Goal: Task Accomplishment & Management: Complete application form

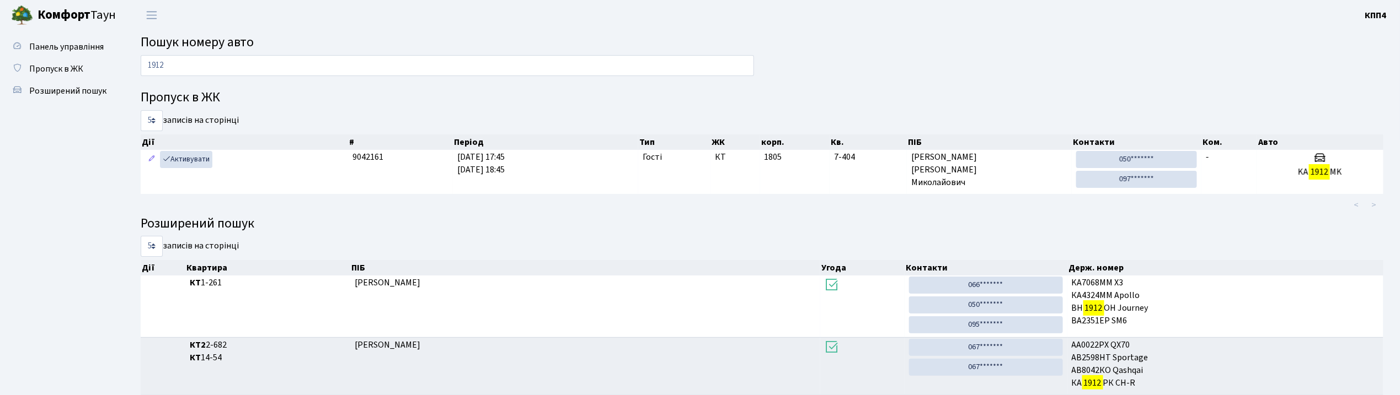
click at [448, 65] on input "1912" at bounding box center [447, 65] width 613 height 21
type input "1"
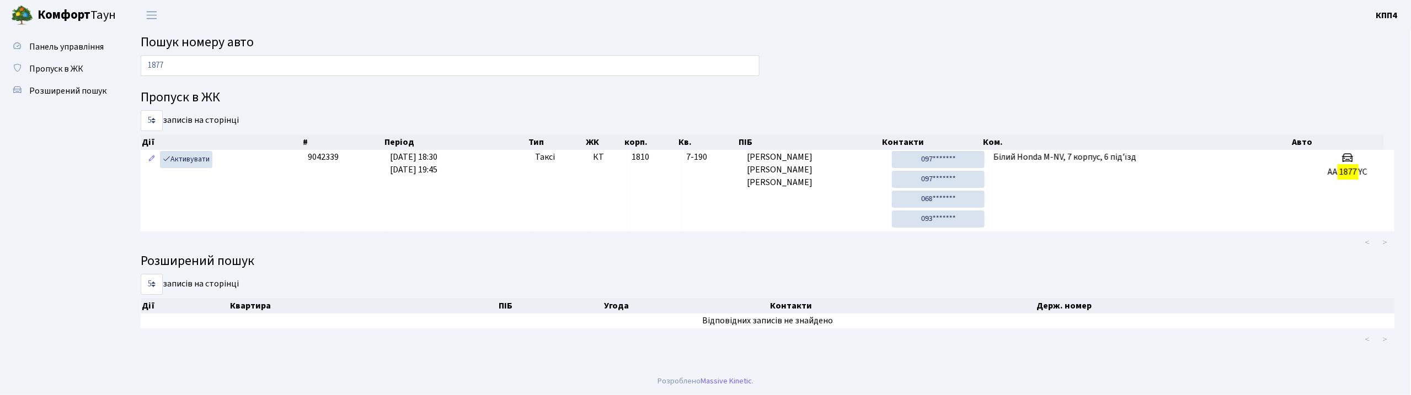
click at [309, 74] on input "1877" at bounding box center [450, 65] width 619 height 21
type input "1"
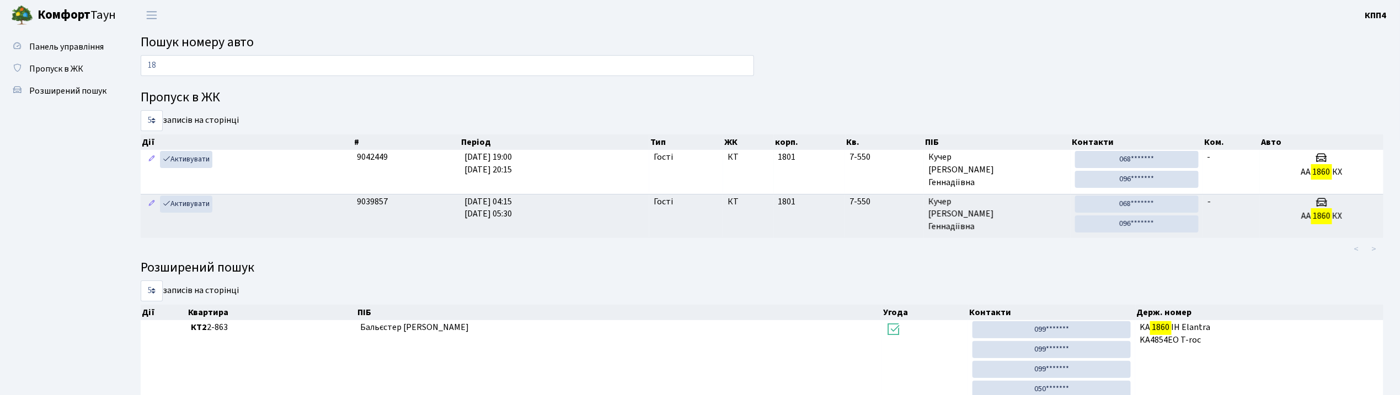
type input "1"
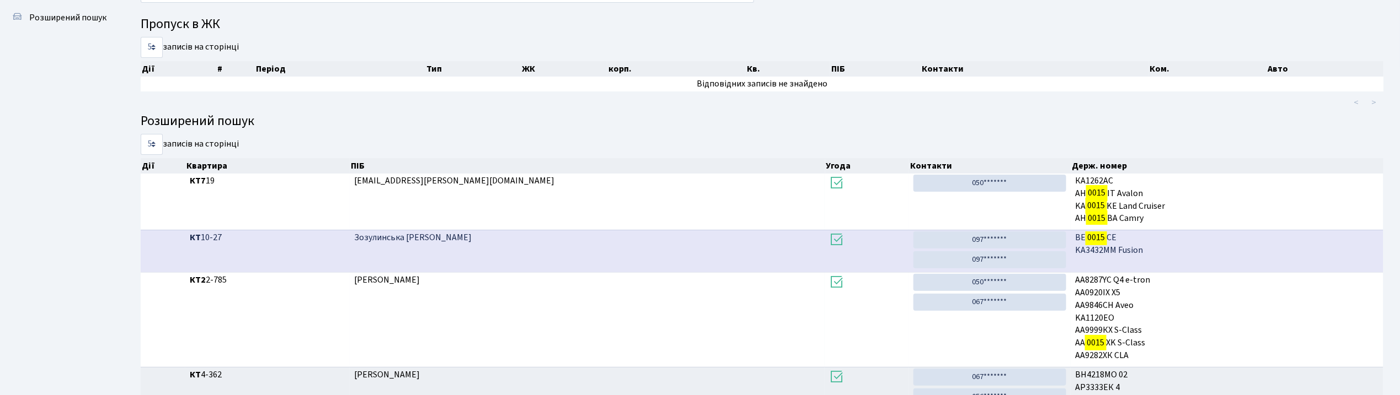
scroll to position [147, 0]
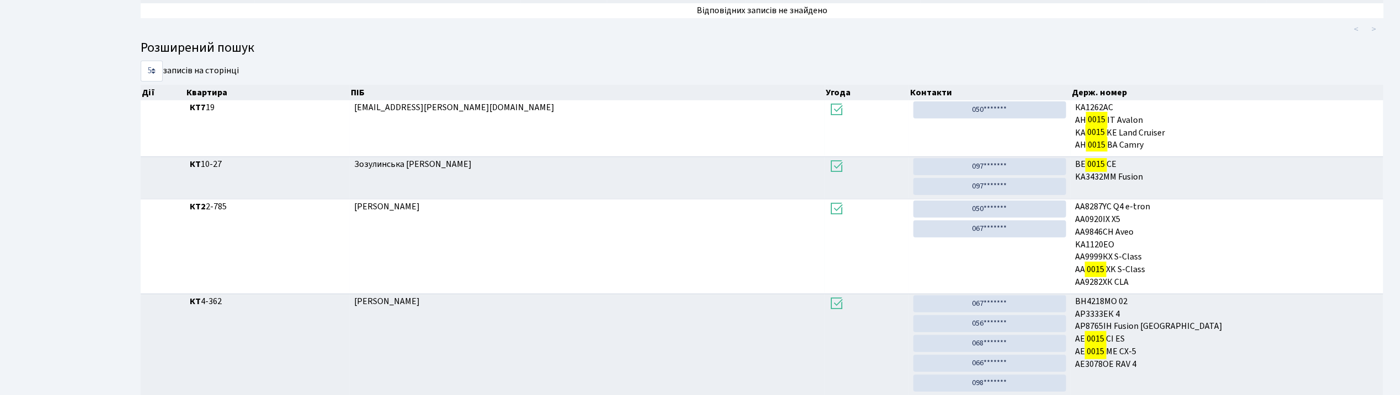
type input "0015"
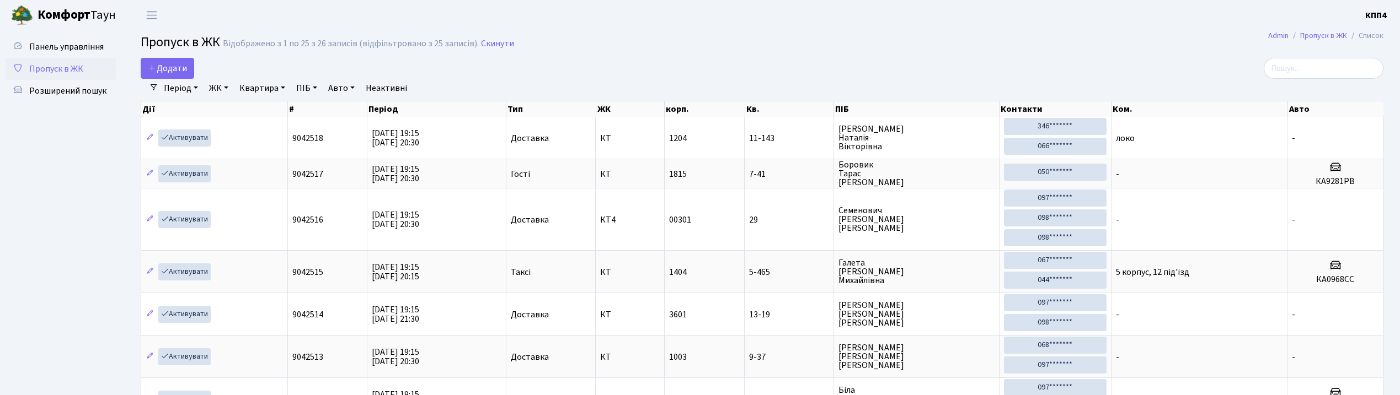
select select "25"
click at [175, 62] on link "Додати" at bounding box center [167, 68] width 53 height 21
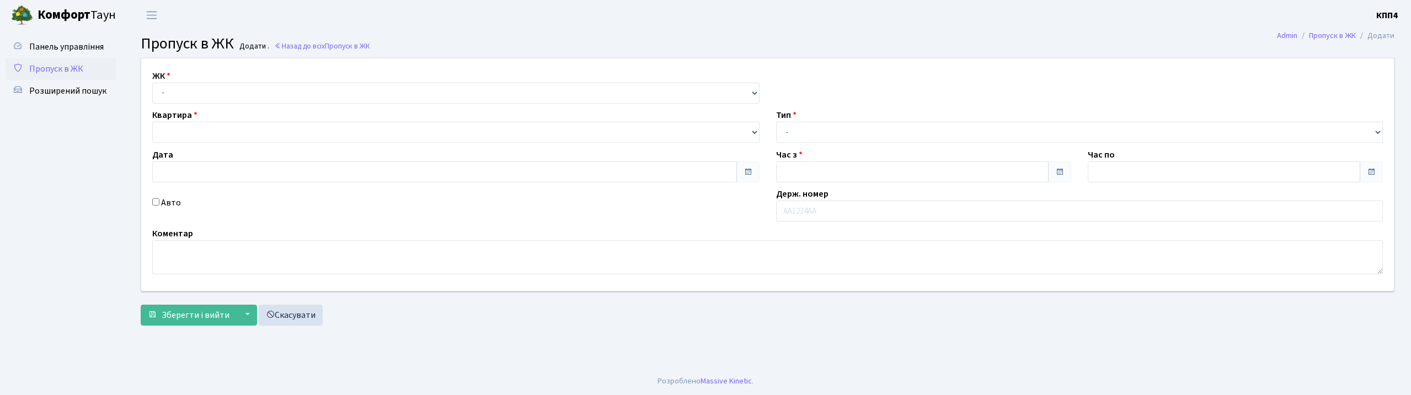
type input "[DATE]"
type input "19:15"
type input "20:30"
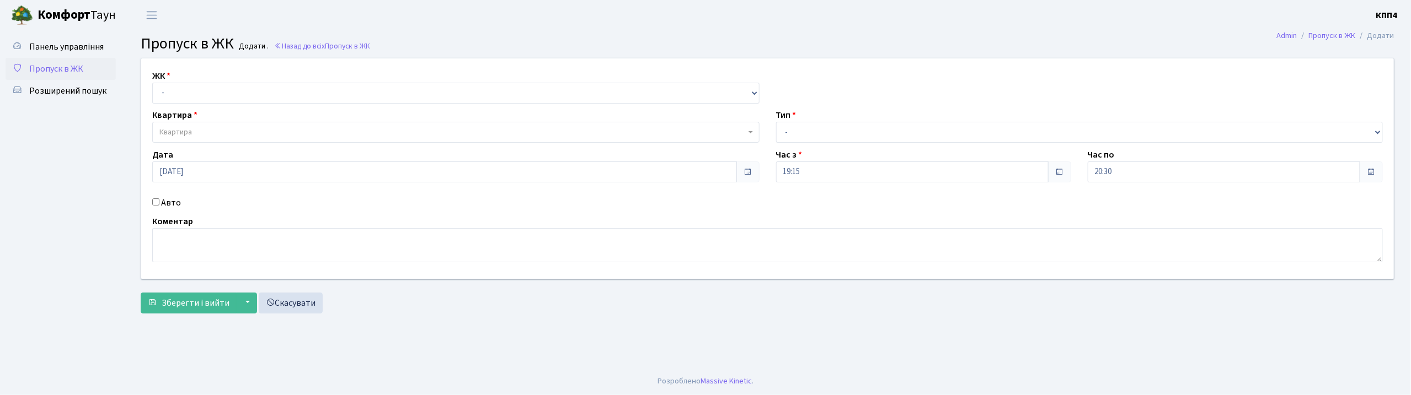
click at [155, 203] on input "Авто" at bounding box center [155, 202] width 7 height 7
checkbox input "true"
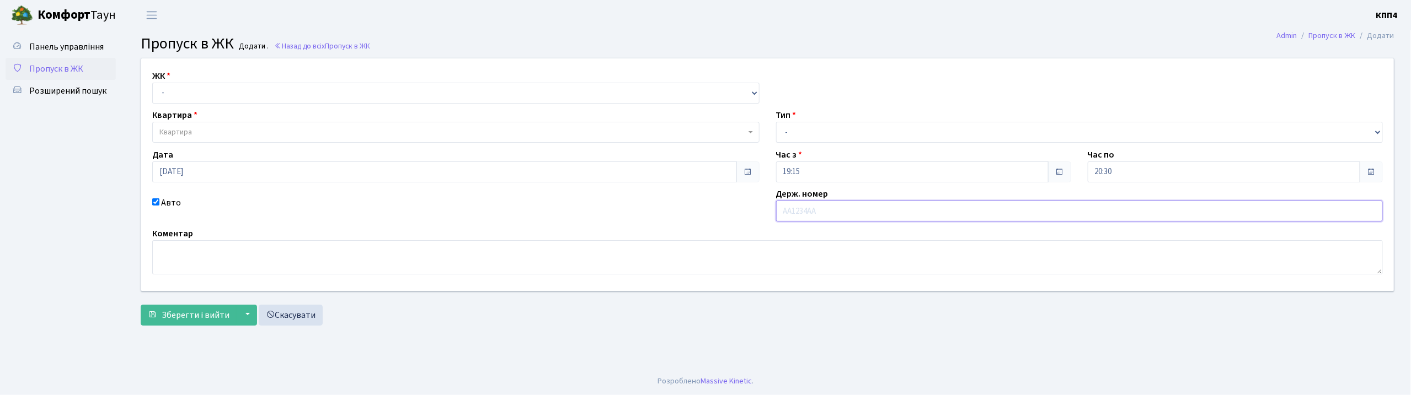
click at [806, 210] on input "text" at bounding box center [1079, 211] width 607 height 21
type input "СА9602СН"
click at [850, 135] on select "- Доставка Таксі Гості Сервіс" at bounding box center [1079, 132] width 607 height 21
select select "3"
click at [776, 122] on select "- Доставка Таксі Гості Сервіс" at bounding box center [1079, 132] width 607 height 21
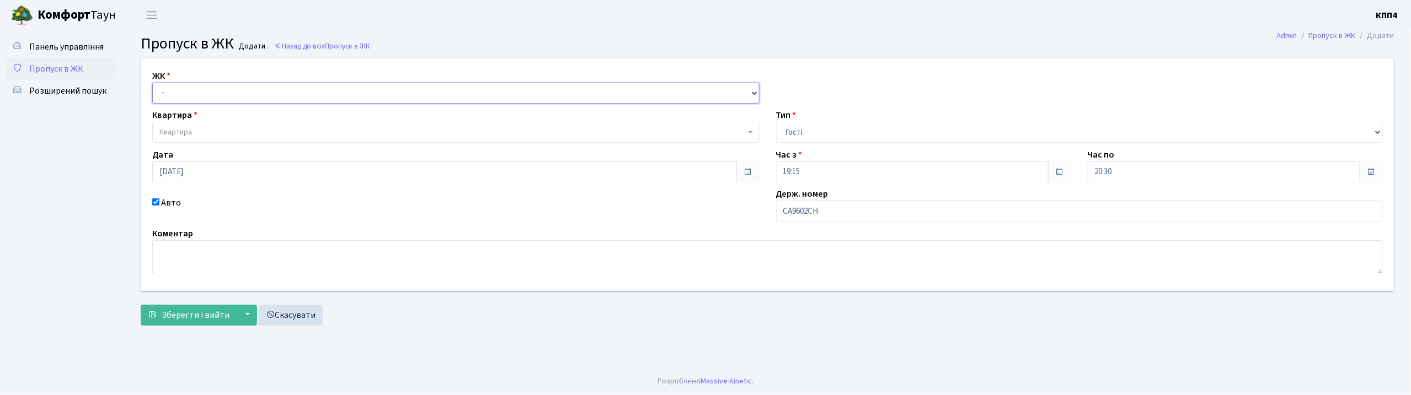
click at [221, 90] on select "- КТ, вул. Регенераторна, 4 КТ2, просп. Соборності, 17 КТ3, вул. Березнева, 16 …" at bounding box center [455, 93] width 607 height 21
select select "271"
click at [152, 83] on select "- КТ, вул. Регенераторна, 4 КТ2, просп. Соборності, 17 КТ3, вул. Березнева, 16 …" at bounding box center [455, 93] width 607 height 21
select select
click at [223, 131] on span "Квартира" at bounding box center [452, 132] width 586 height 11
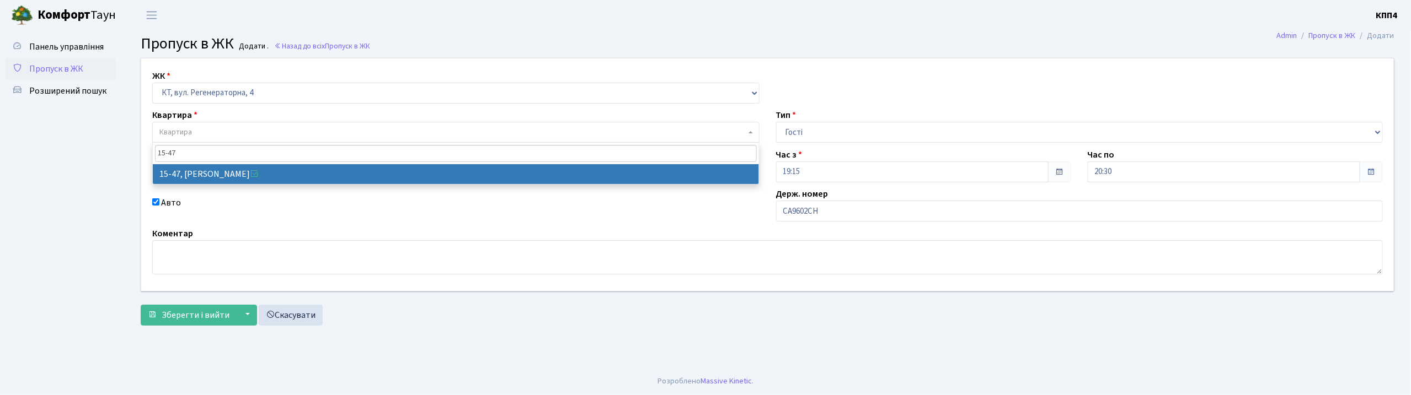
type input "15-47"
select select "8822"
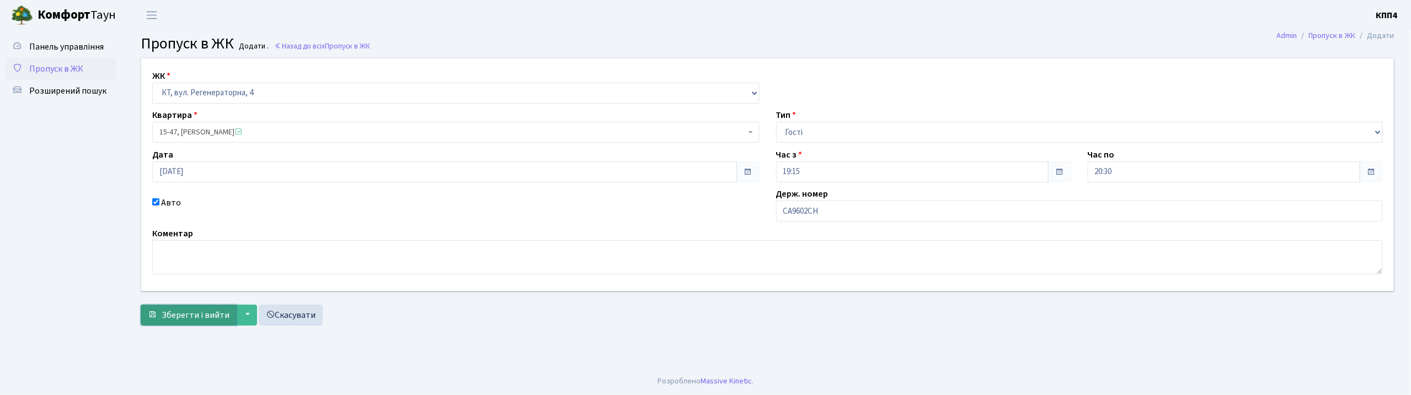
click at [195, 310] on span "Зберегти і вийти" at bounding box center [196, 315] width 68 height 12
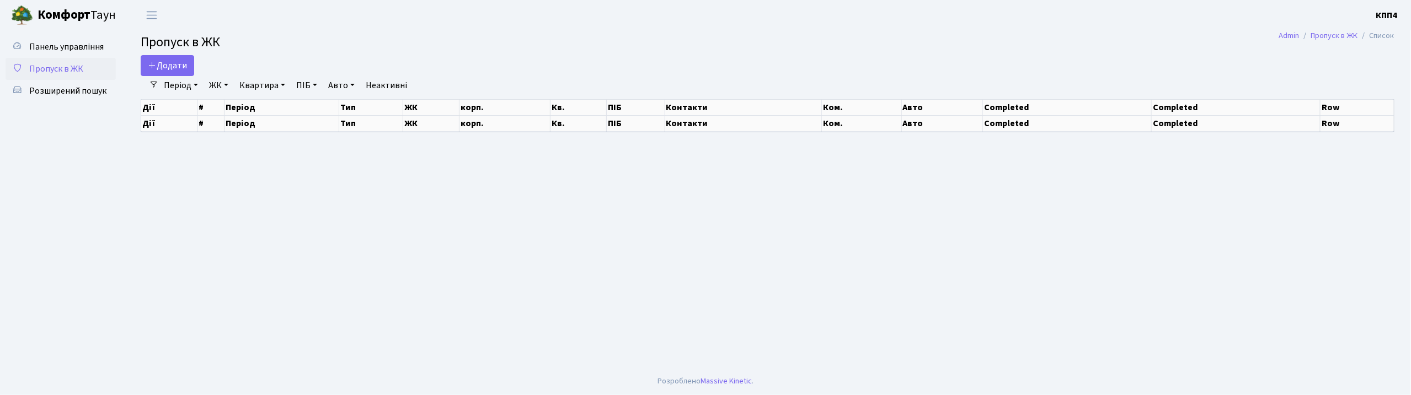
select select "25"
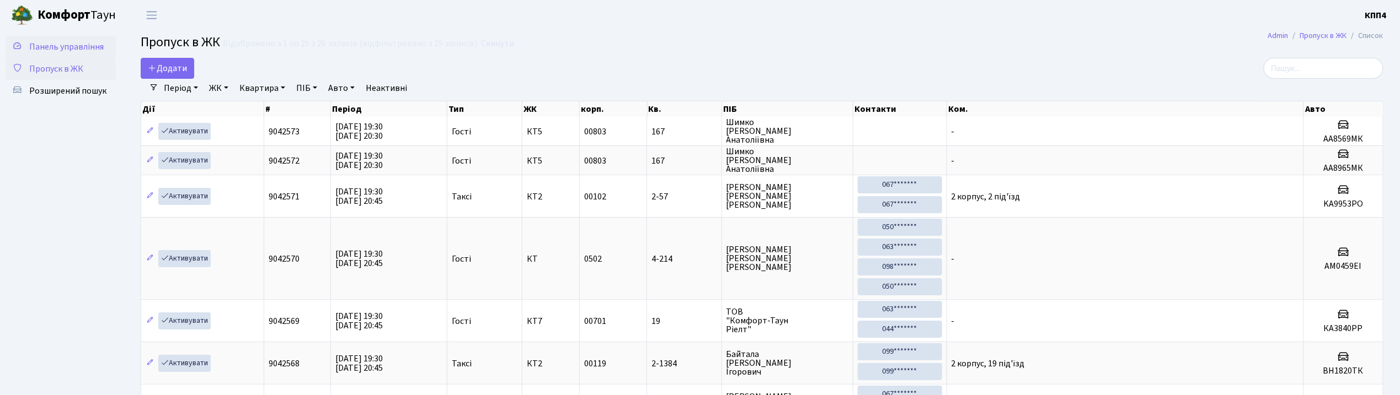
click at [71, 45] on span "Панель управління" at bounding box center [66, 47] width 74 height 12
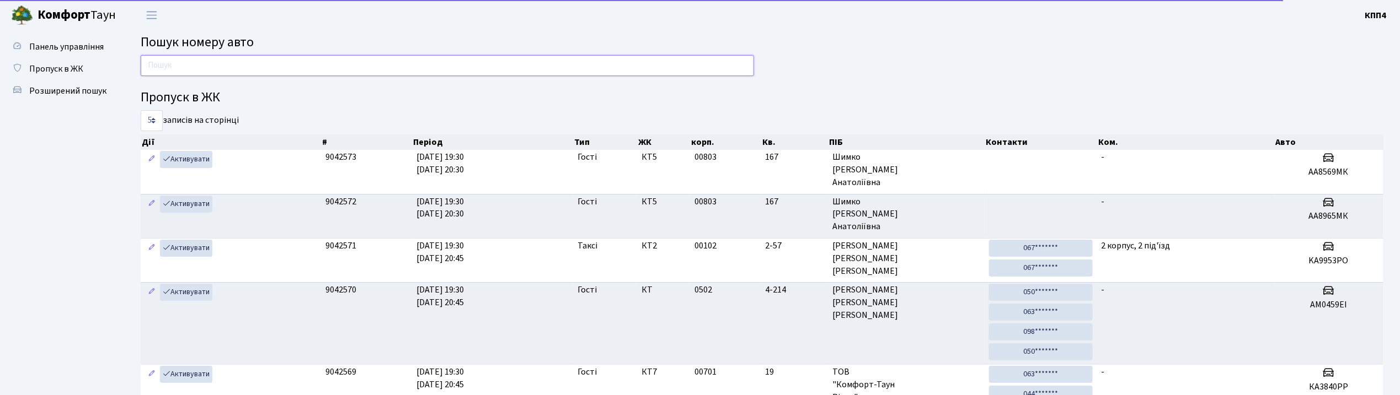
drag, startPoint x: 0, startPoint y: 0, endPoint x: 241, endPoint y: 71, distance: 251.1
click at [241, 71] on input "text" at bounding box center [447, 65] width 613 height 21
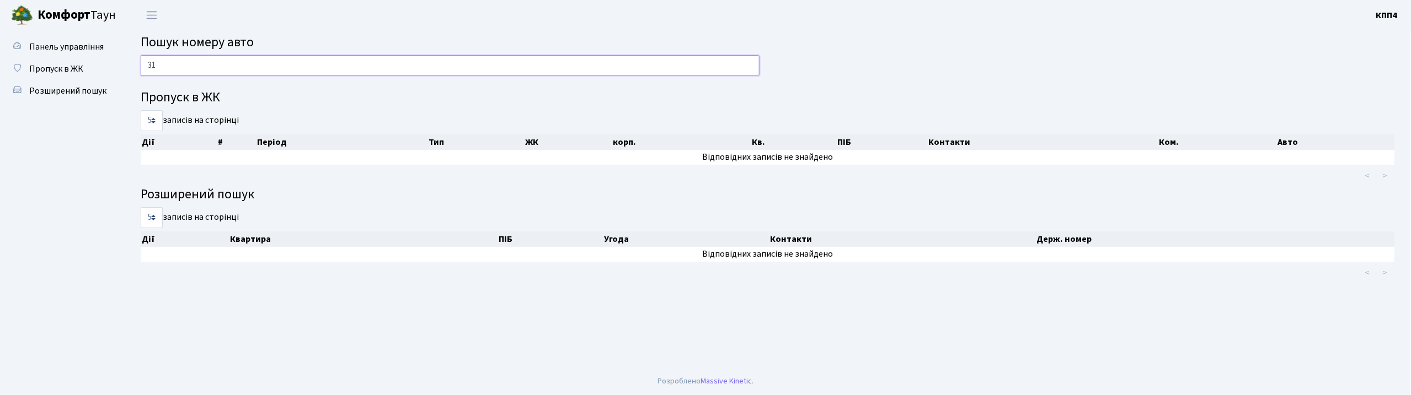
type input "3"
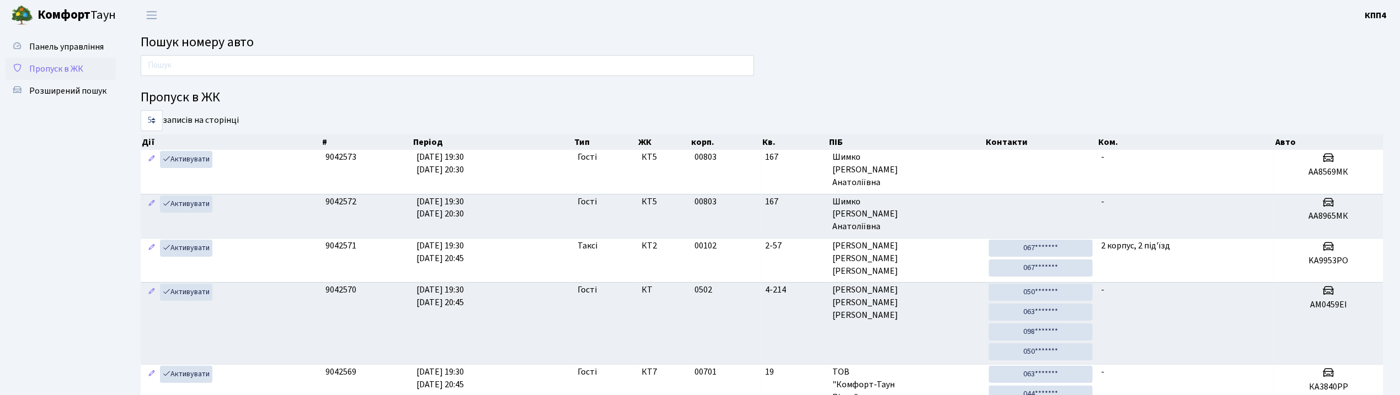
click at [60, 66] on span "Пропуск в ЖК" at bounding box center [56, 69] width 54 height 12
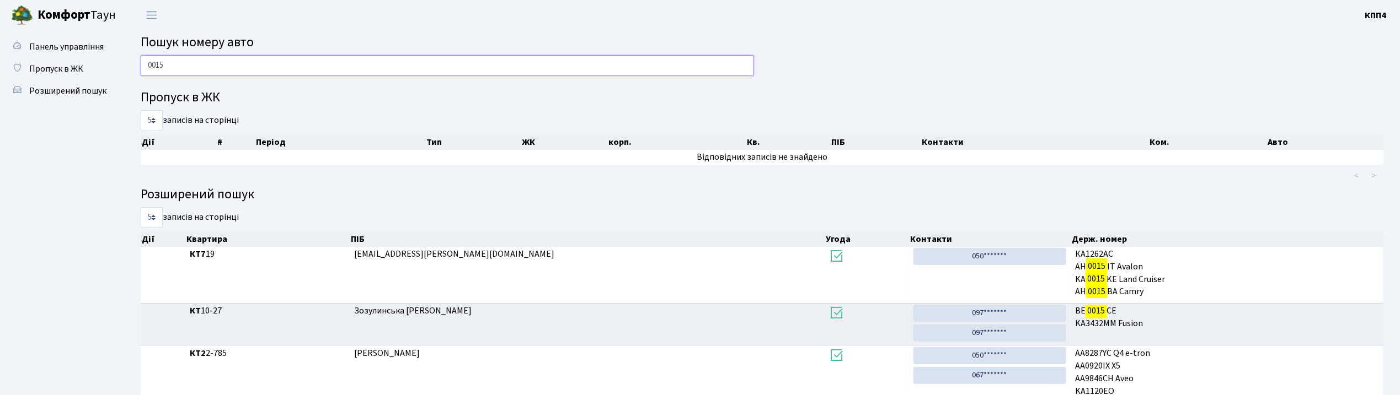
click at [288, 69] on input "0015" at bounding box center [447, 65] width 613 height 21
type input "0"
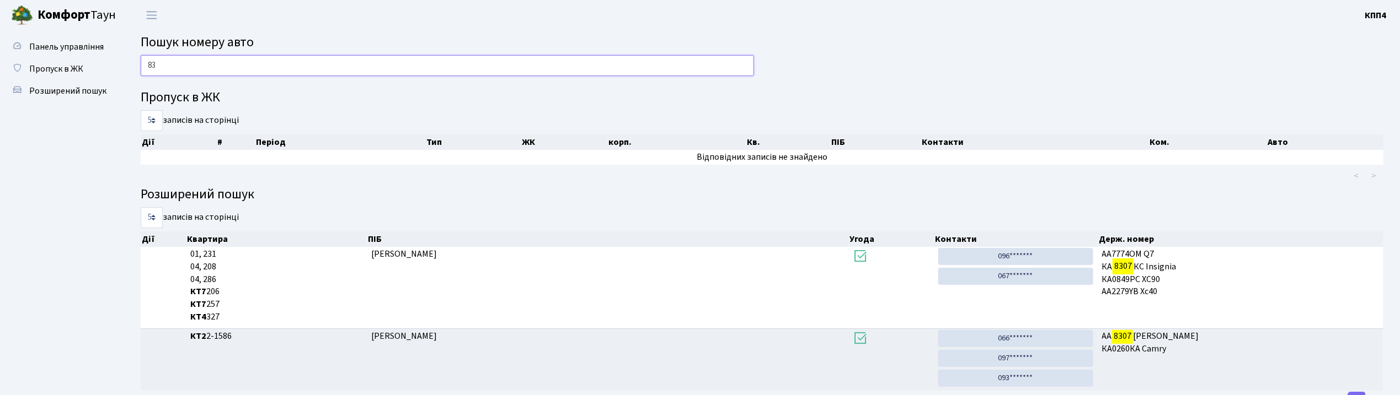
type input "8"
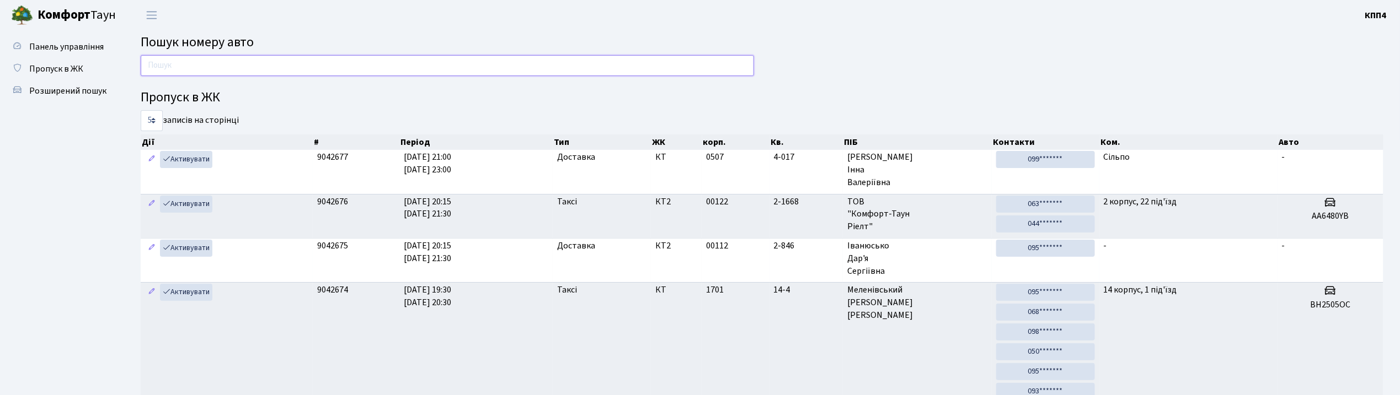
click at [224, 75] on input "text" at bounding box center [447, 65] width 613 height 21
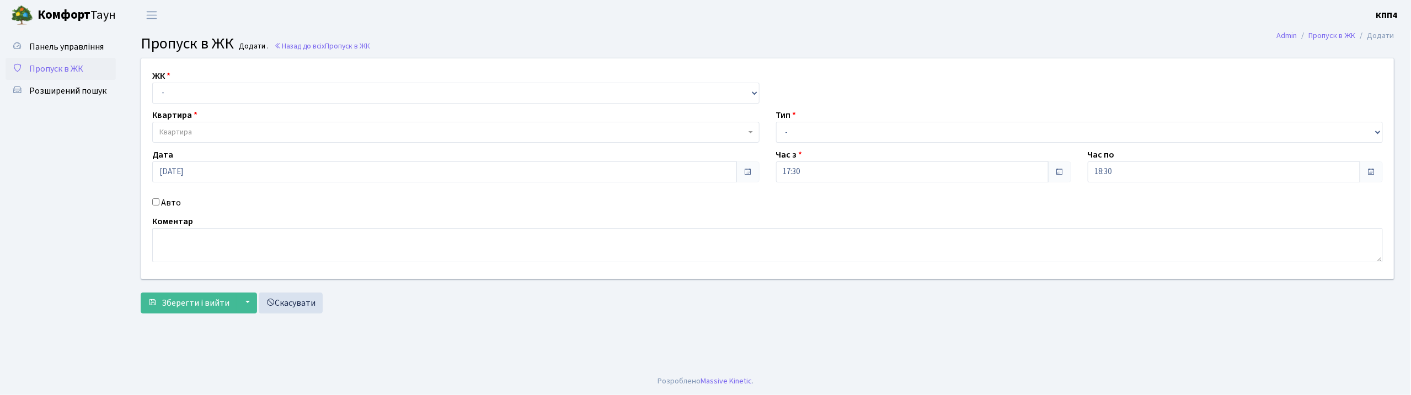
click at [65, 67] on span "Пропуск в ЖК" at bounding box center [56, 69] width 54 height 12
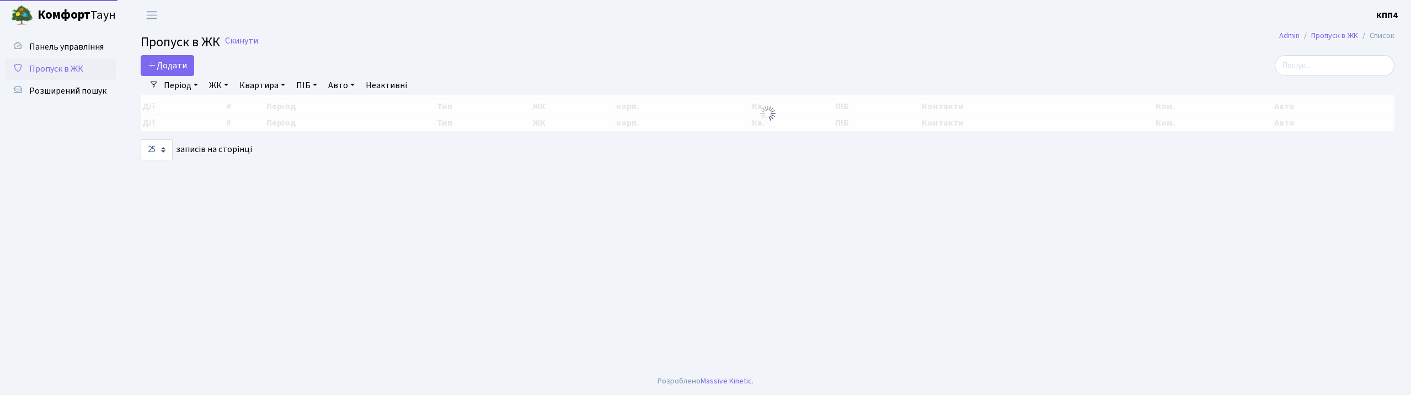
select select "25"
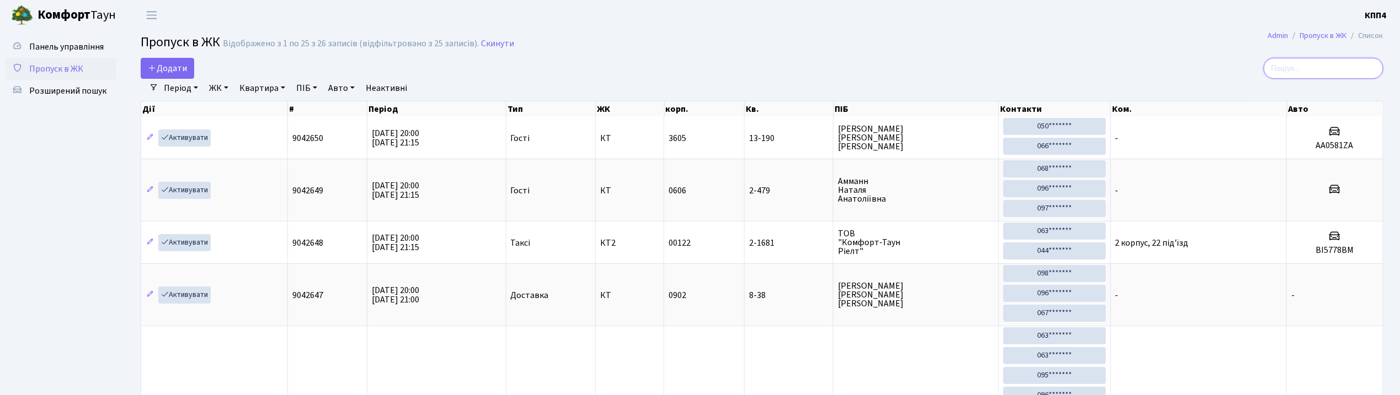
click at [1320, 78] on input "search" at bounding box center [1323, 68] width 120 height 21
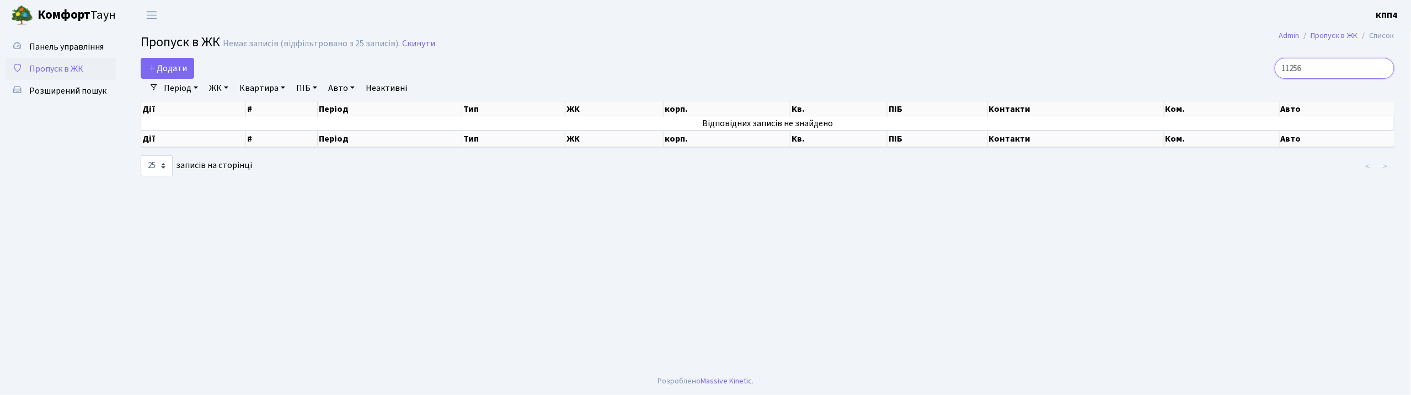
click at [1304, 67] on input "11256" at bounding box center [1334, 68] width 120 height 21
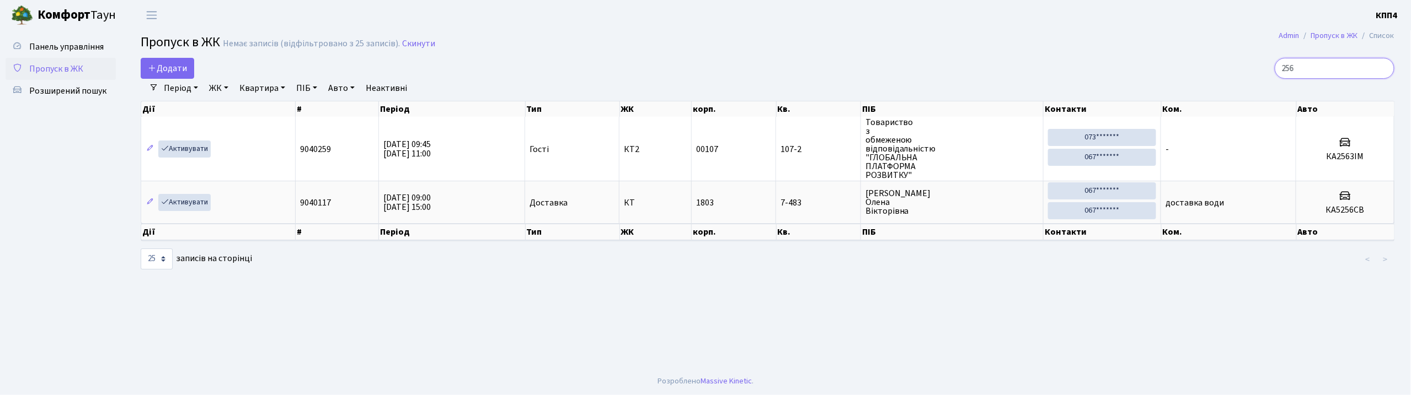
click at [1320, 64] on input "256" at bounding box center [1334, 68] width 120 height 21
type input "2"
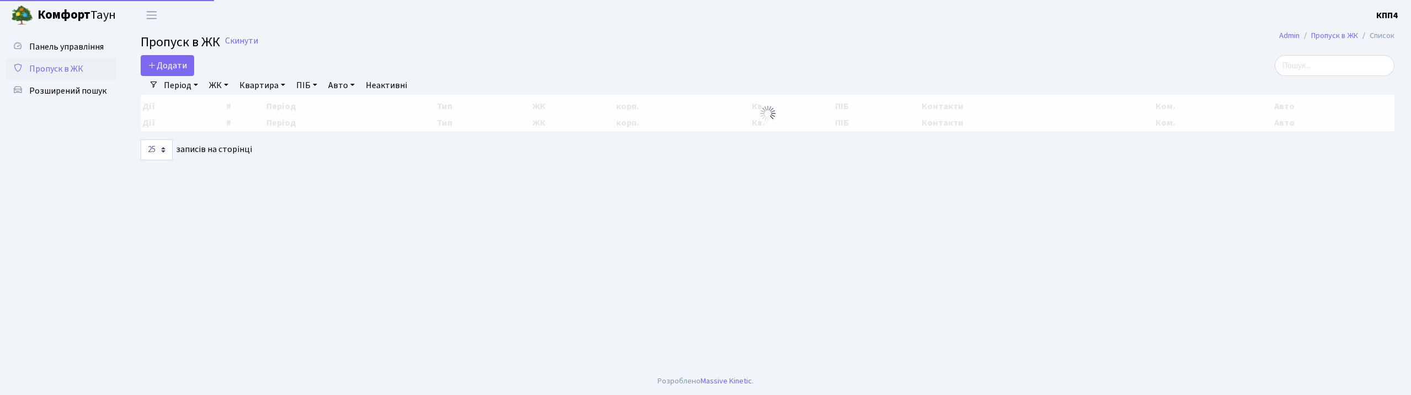
select select "25"
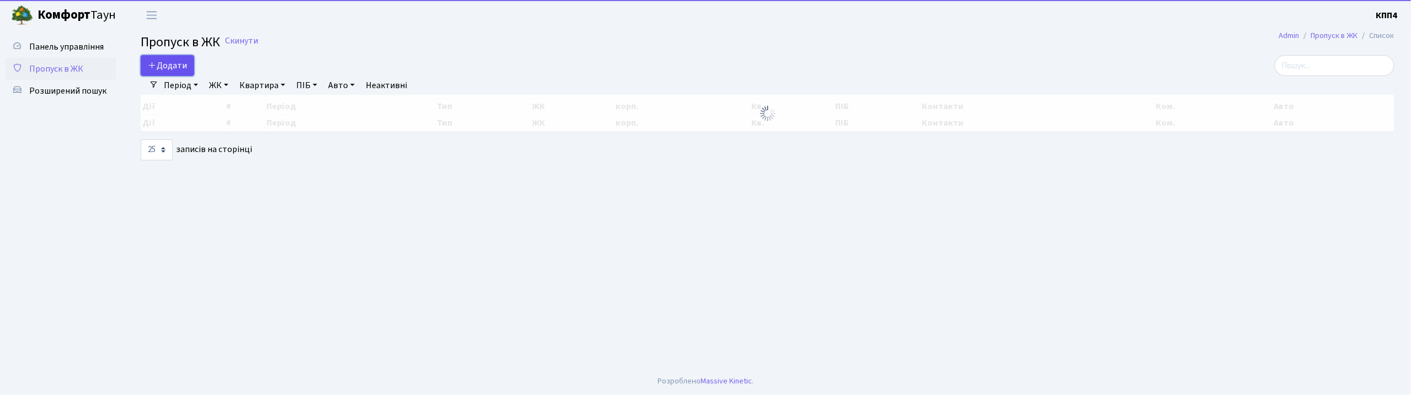
click at [171, 64] on span "Додати" at bounding box center [167, 66] width 39 height 12
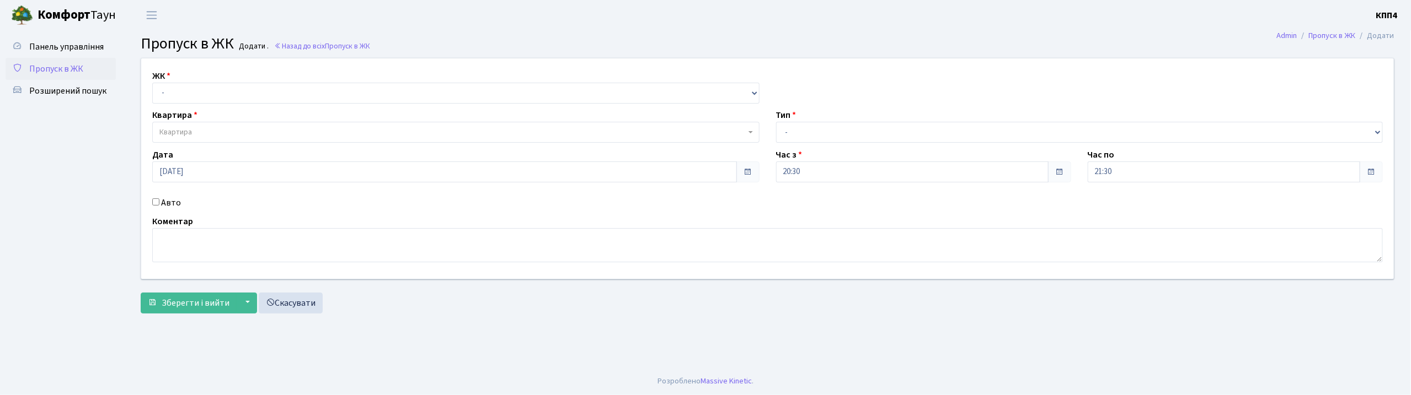
click at [152, 204] on input "Авто" at bounding box center [155, 202] width 7 height 7
checkbox input "true"
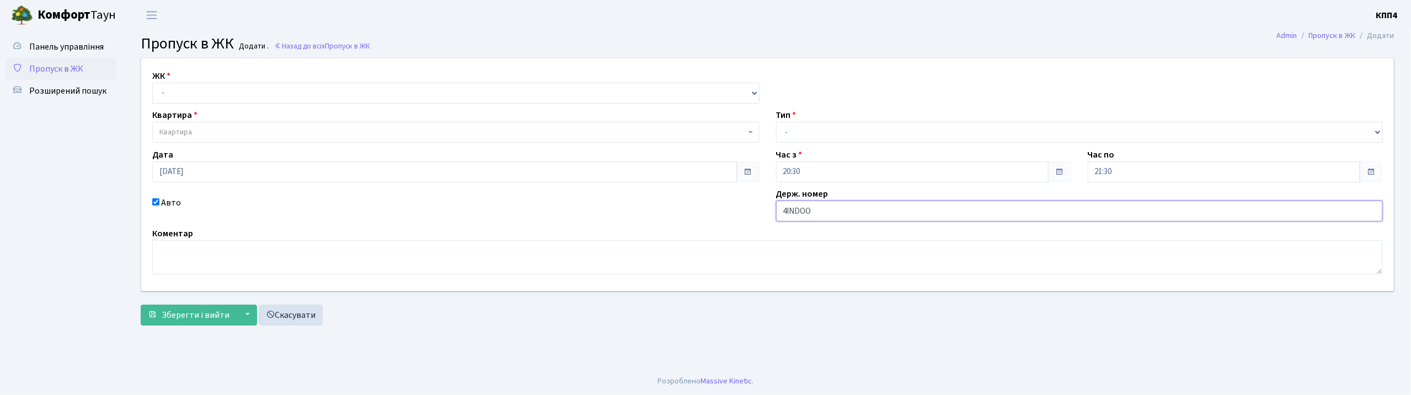
type input "4INDOO"
click at [285, 91] on select "- КТ, вул. Регенераторна, 4 КТ2, просп. [STREET_ADDRESS] [STREET_ADDRESS] [PERS…" at bounding box center [455, 93] width 607 height 21
select select "271"
click at [152, 83] on select "- КТ, вул. Регенераторна, 4 КТ2, просп. [STREET_ADDRESS] [STREET_ADDRESS] [PERS…" at bounding box center [455, 93] width 607 height 21
select select
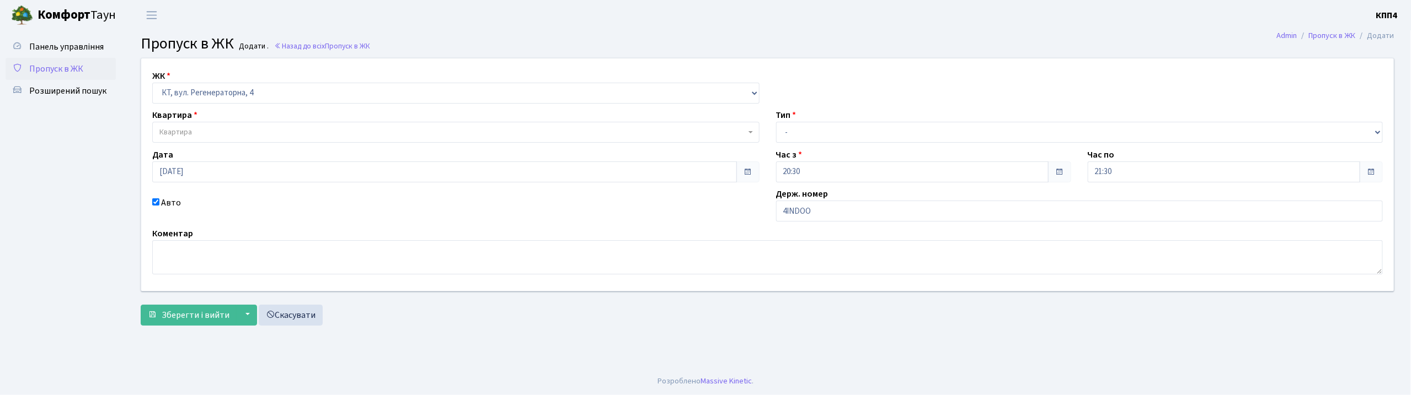
click at [287, 131] on span "Квартира" at bounding box center [452, 132] width 586 height 11
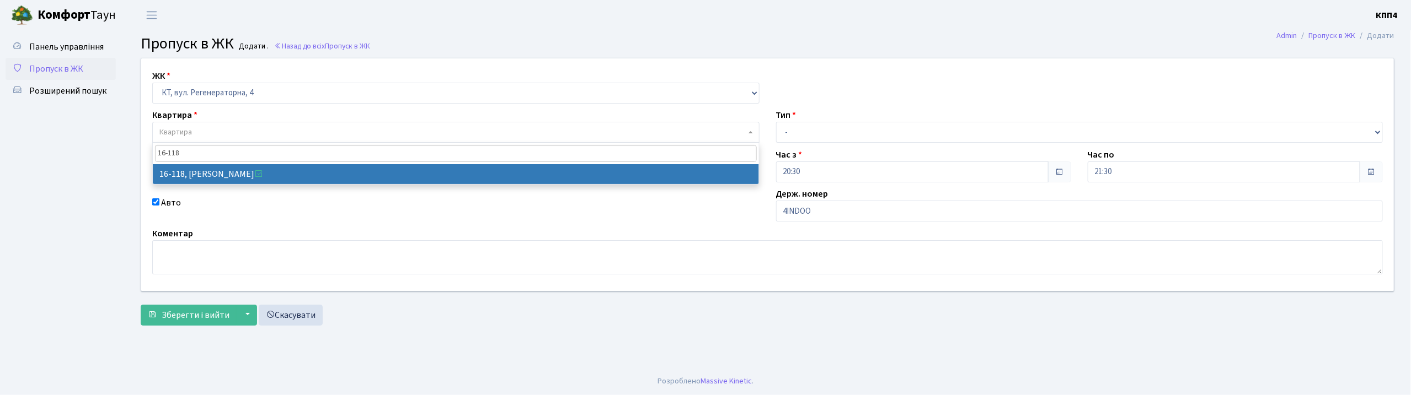
type input "16-118"
select select "8679"
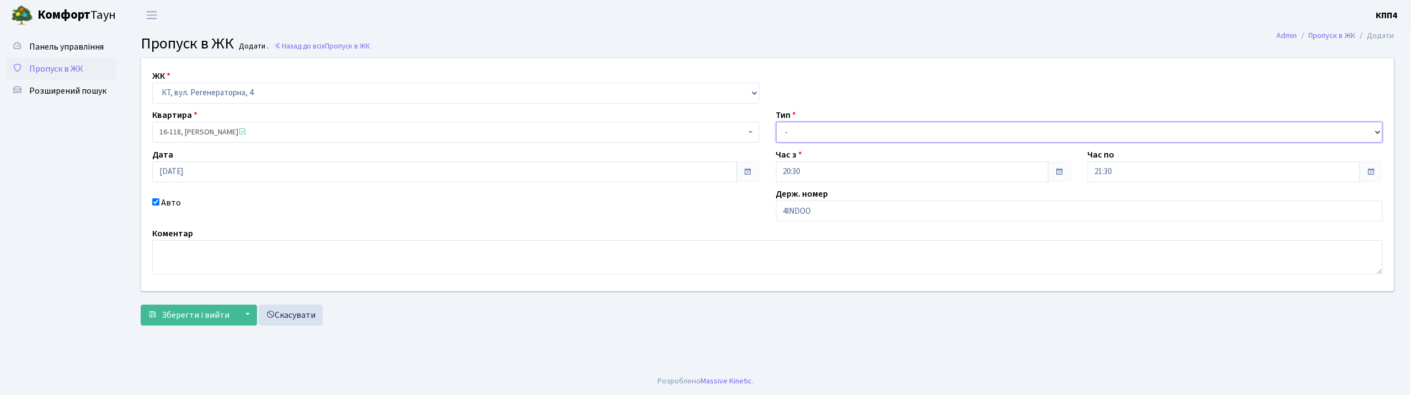
click at [835, 133] on select "- Доставка Таксі Гості Сервіс" at bounding box center [1079, 132] width 607 height 21
select select "3"
click at [776, 122] on select "- Доставка Таксі Гості Сервіс" at bounding box center [1079, 132] width 607 height 21
click at [195, 315] on span "Зберегти і вийти" at bounding box center [196, 315] width 68 height 12
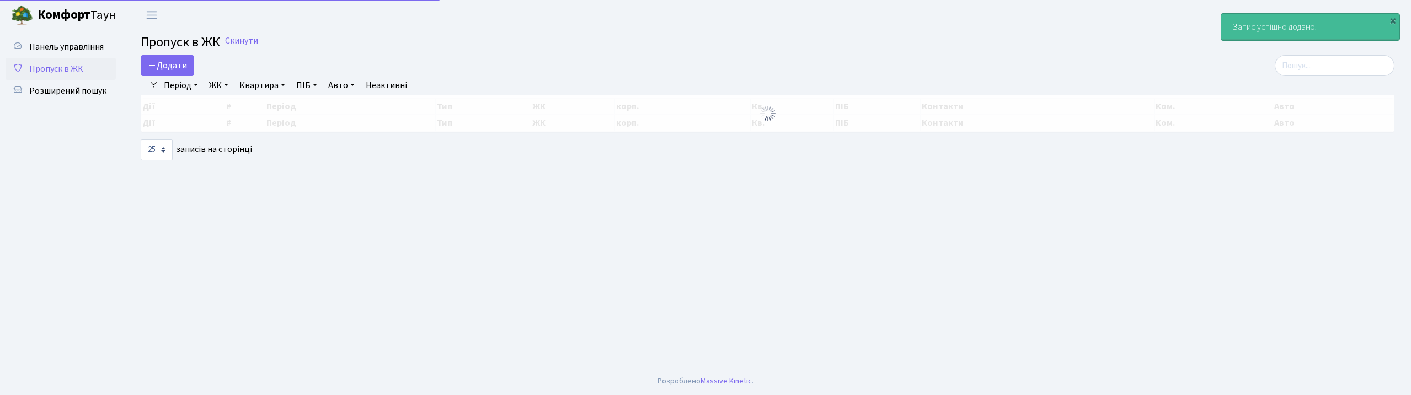
select select "25"
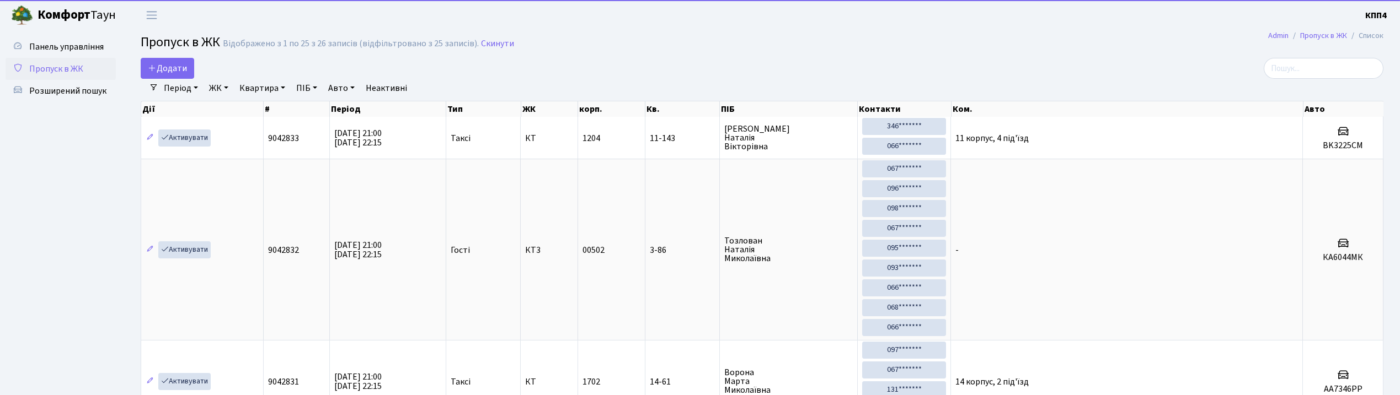
select select "25"
click at [184, 66] on span "Додати" at bounding box center [167, 68] width 39 height 12
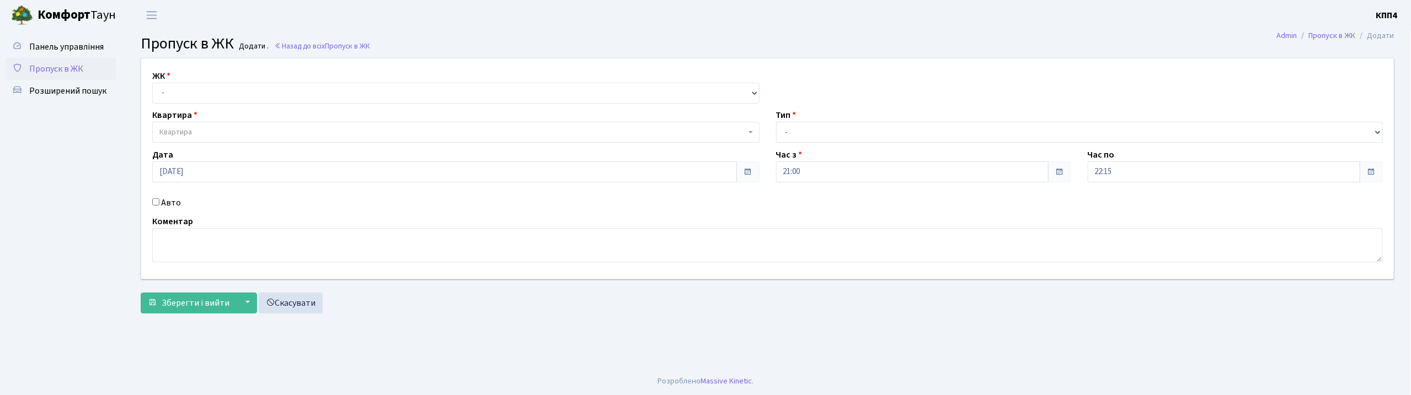
click at [157, 202] on input "Авто" at bounding box center [155, 202] width 7 height 7
checkbox input "true"
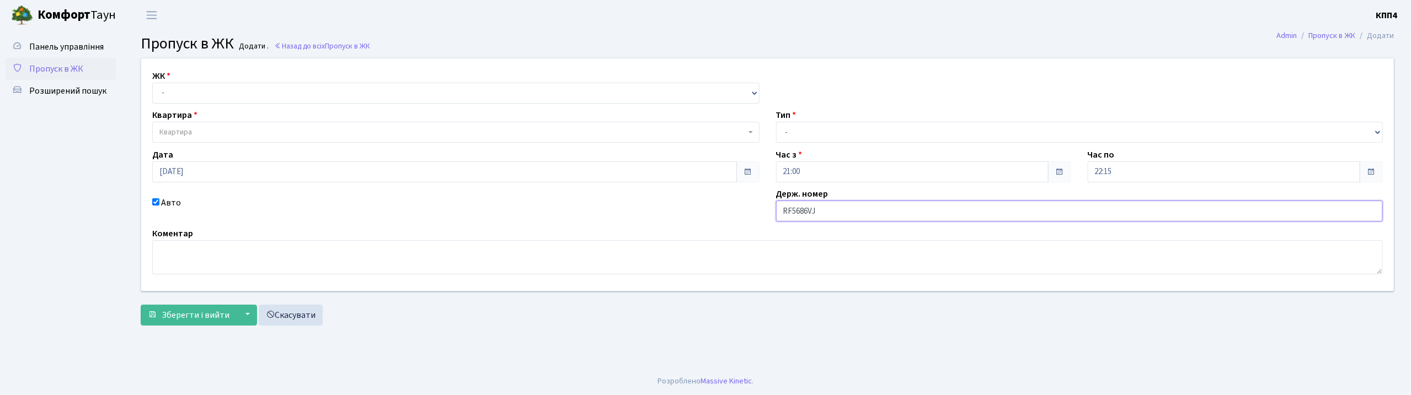
click at [827, 216] on input "RF5686VJ" at bounding box center [1079, 211] width 607 height 21
click at [790, 212] on input "RF5686МО" at bounding box center [1079, 211] width 607 height 21
type input "КА5686МО"
click at [265, 94] on select "- КТ, вул. Регенераторна, 4 КТ2, просп. Соборності, 17 КТ3, вул. Березнева, 16 …" at bounding box center [455, 93] width 607 height 21
select select "271"
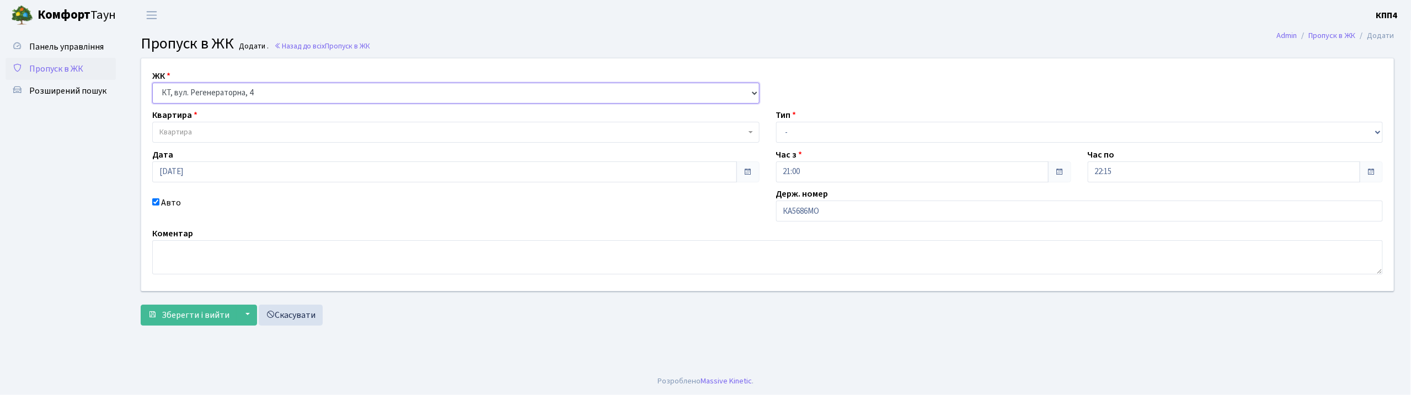
click at [152, 83] on select "- КТ, вул. Регенераторна, 4 КТ2, просп. Соборності, 17 КТ3, вул. Березнева, 16 …" at bounding box center [455, 93] width 607 height 21
select select
click at [270, 137] on span "Квартира" at bounding box center [452, 132] width 586 height 11
click at [253, 157] on input "116" at bounding box center [456, 153] width 602 height 17
type input "1"
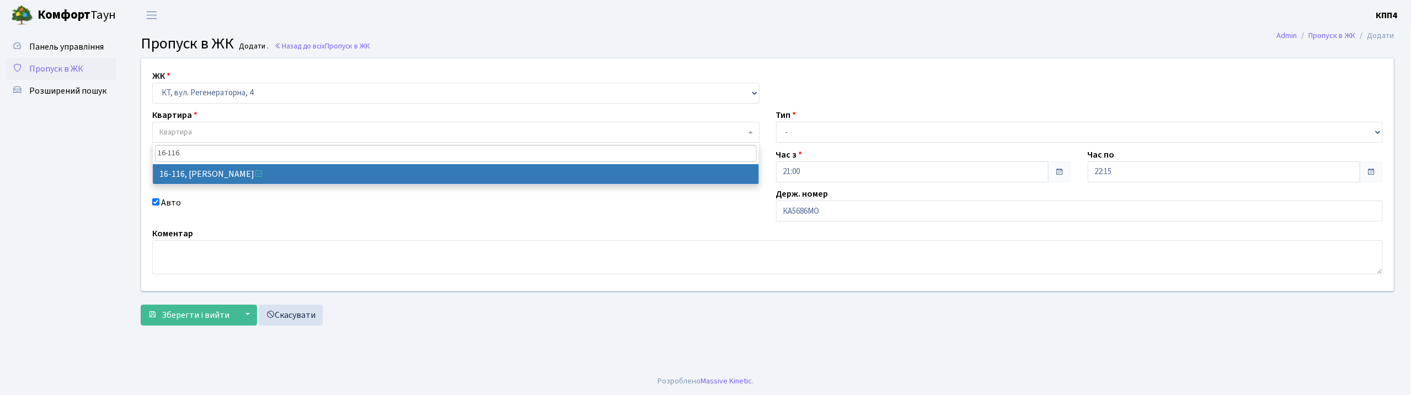
type input "16-116"
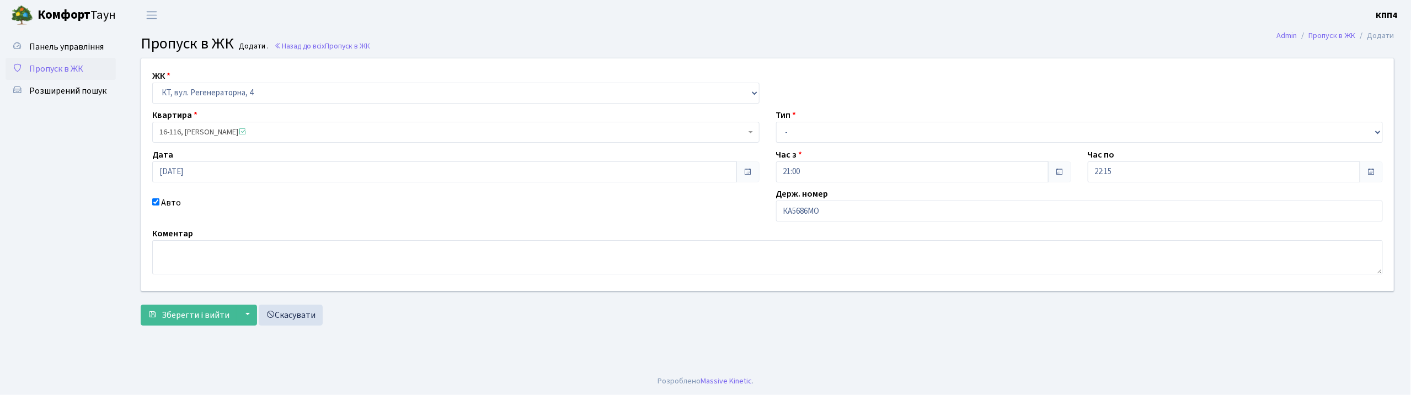
select select "8677"
click at [838, 133] on select "- Доставка Таксі Гості Сервіс" at bounding box center [1079, 132] width 607 height 21
select select "3"
click at [776, 122] on select "- Доставка Таксі Гості Сервіс" at bounding box center [1079, 132] width 607 height 21
click at [221, 309] on span "Зберегти і вийти" at bounding box center [196, 315] width 68 height 12
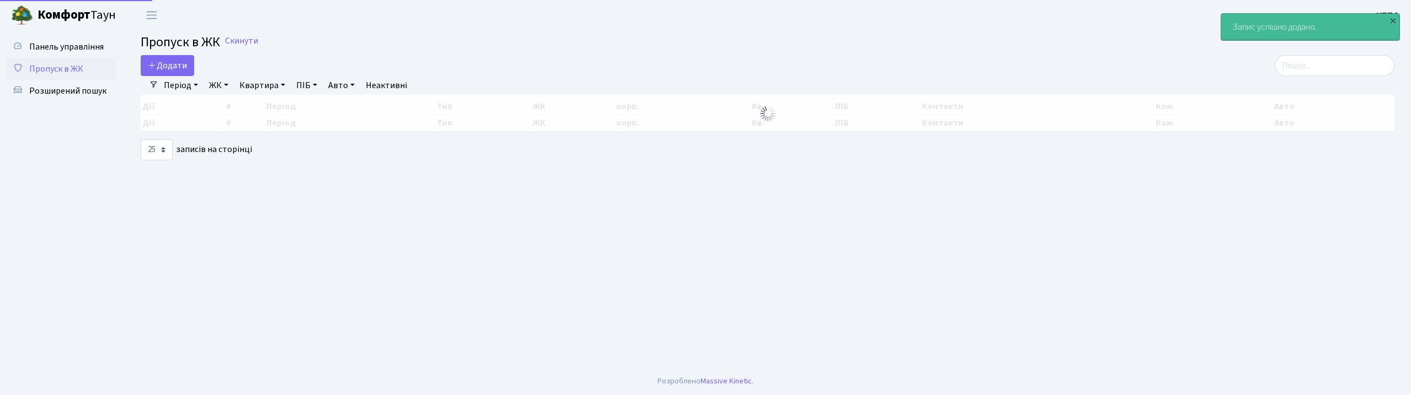
select select "25"
